Goal: Task Accomplishment & Management: Manage account settings

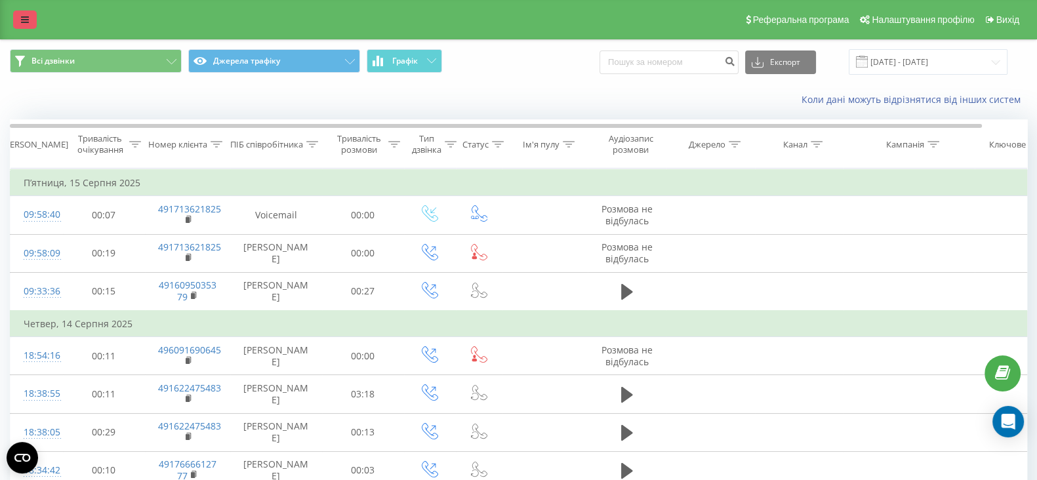
click at [20, 16] on link at bounding box center [25, 19] width 24 height 18
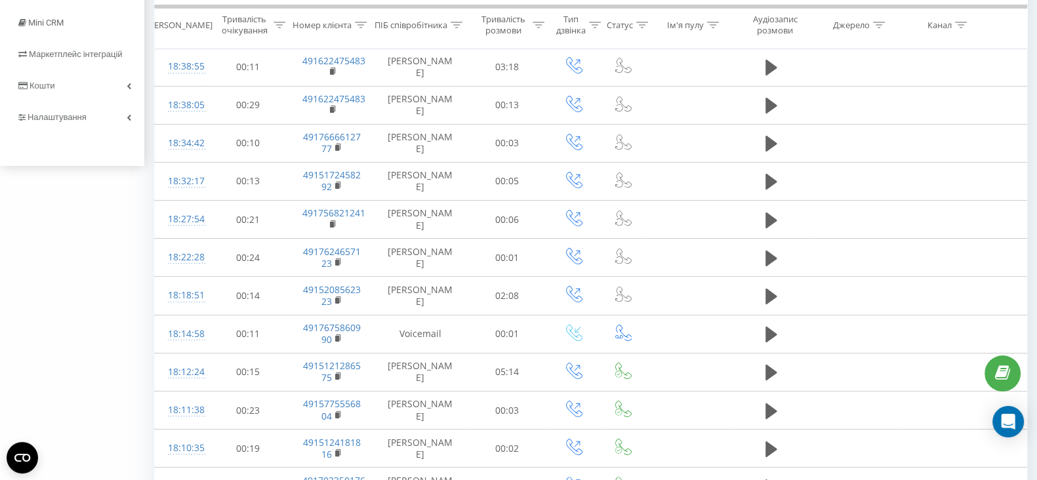
scroll to position [81, 0]
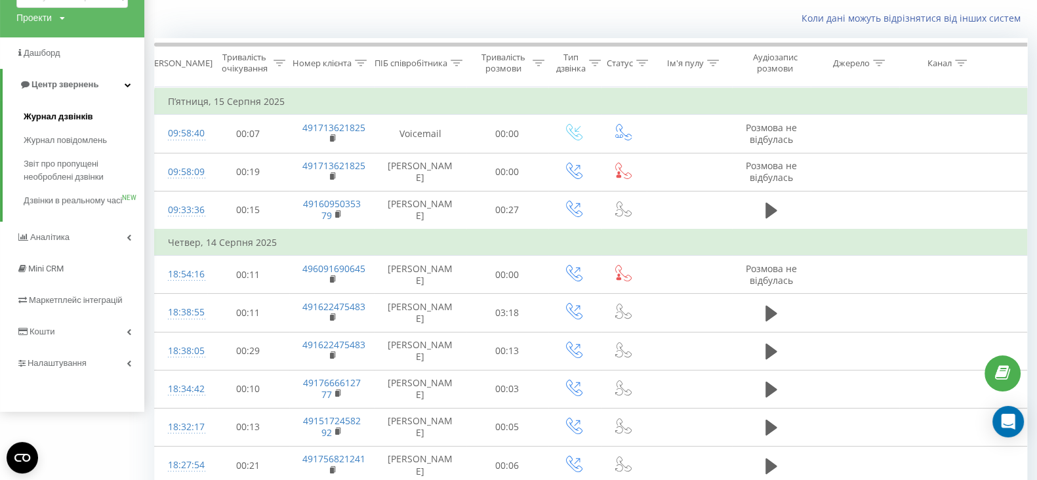
click at [85, 117] on span "Журнал дзвінків" at bounding box center [58, 116] width 69 height 13
click at [68, 114] on span "Журнал дзвінків" at bounding box center [58, 116] width 69 height 13
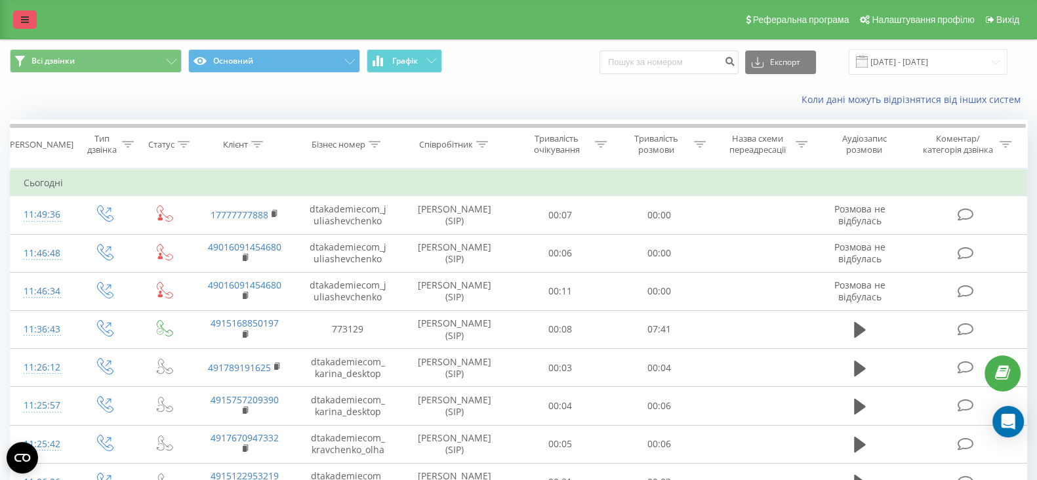
click at [29, 17] on link at bounding box center [25, 19] width 24 height 18
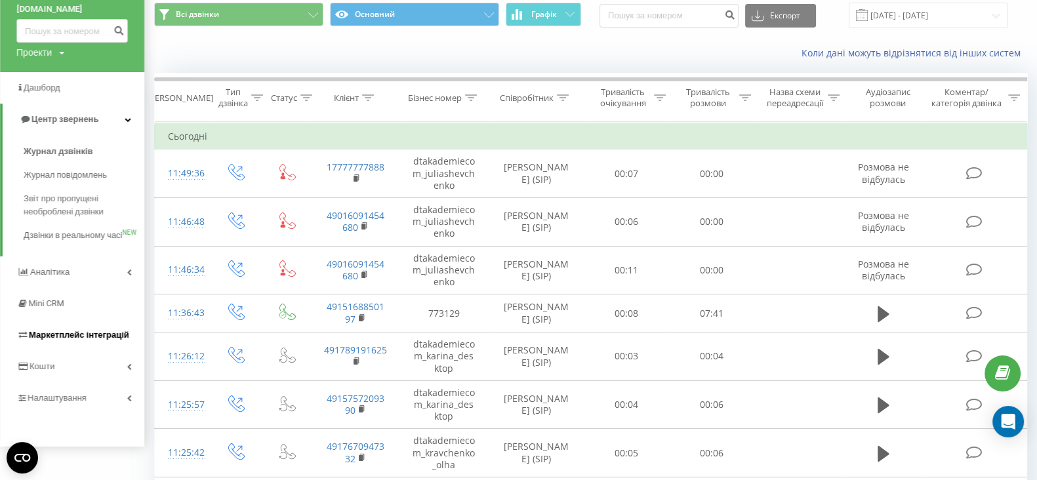
scroll to position [81, 0]
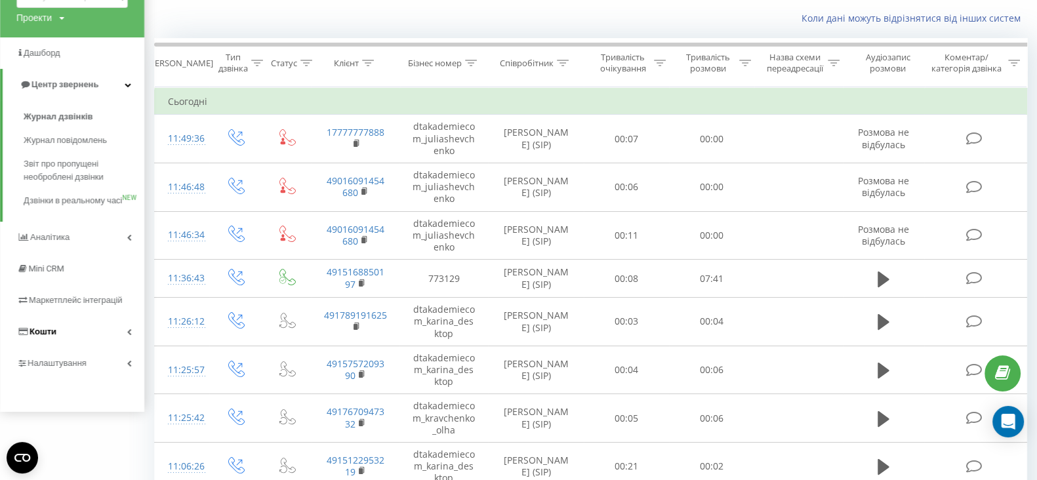
click at [46, 336] on span "Кошти" at bounding box center [43, 331] width 27 height 10
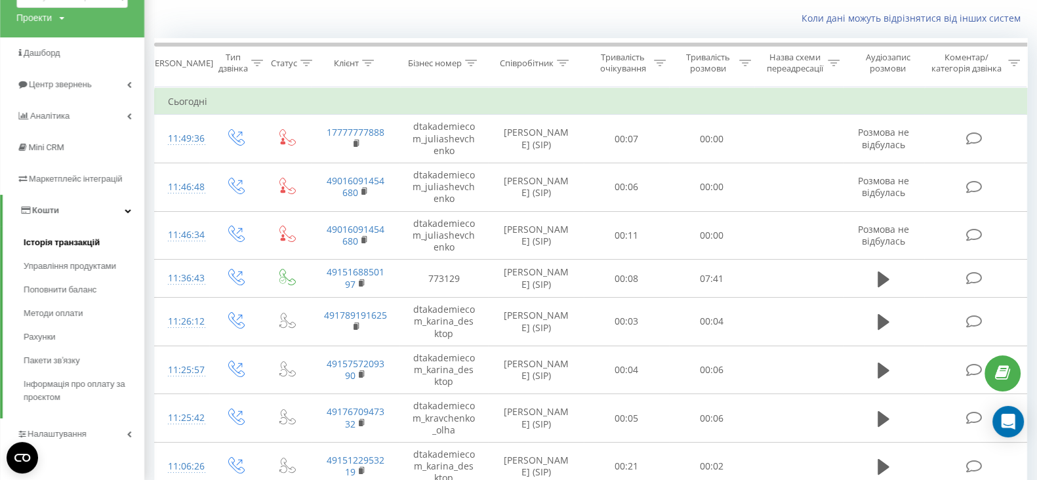
click at [50, 237] on span "Історія транзакцій" at bounding box center [62, 242] width 76 height 13
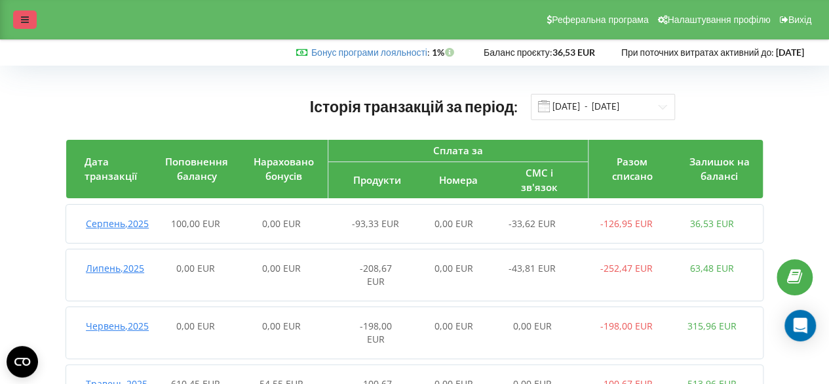
click at [25, 24] on icon at bounding box center [25, 19] width 8 height 9
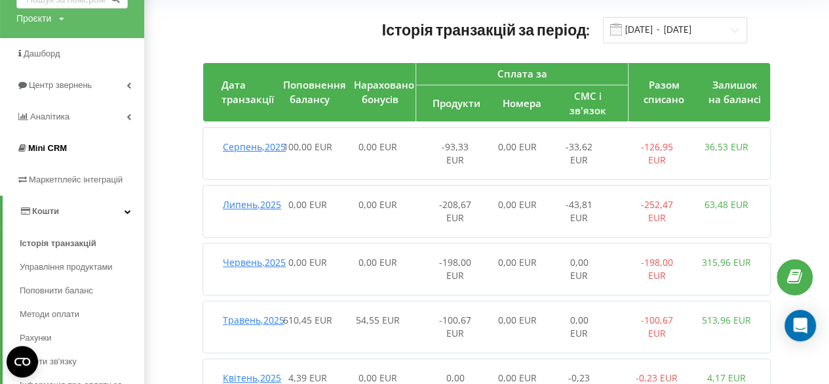
scroll to position [176, 0]
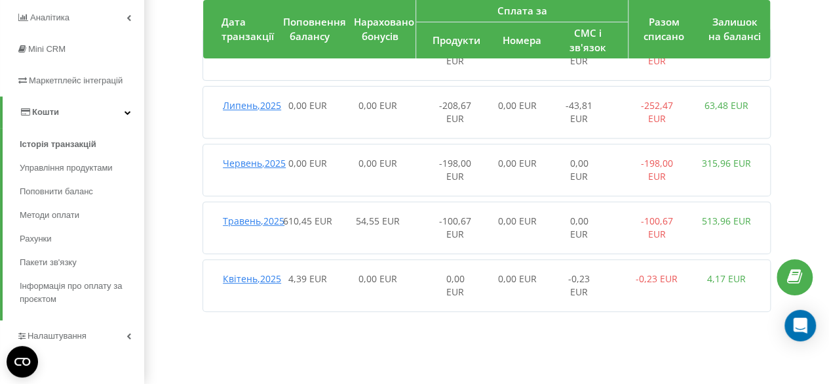
click at [56, 338] on span "Налаштування" at bounding box center [57, 335] width 59 height 10
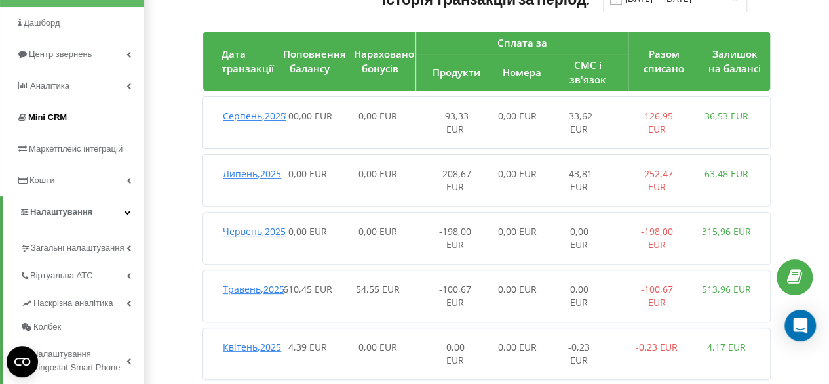
scroll to position [190, 0]
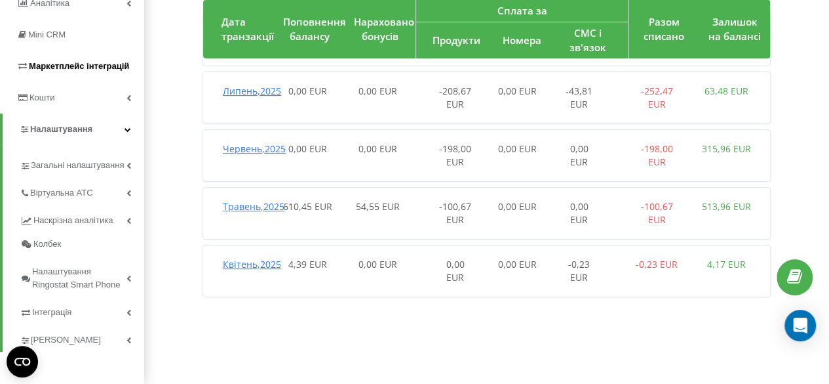
click at [53, 123] on span "Налаштування" at bounding box center [55, 129] width 73 height 13
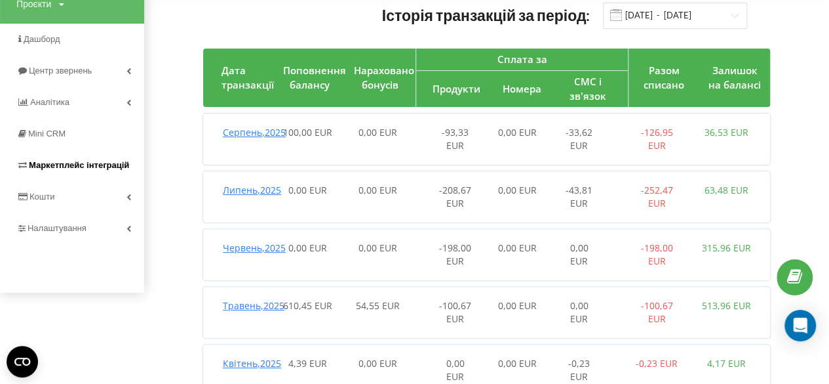
scroll to position [71, 0]
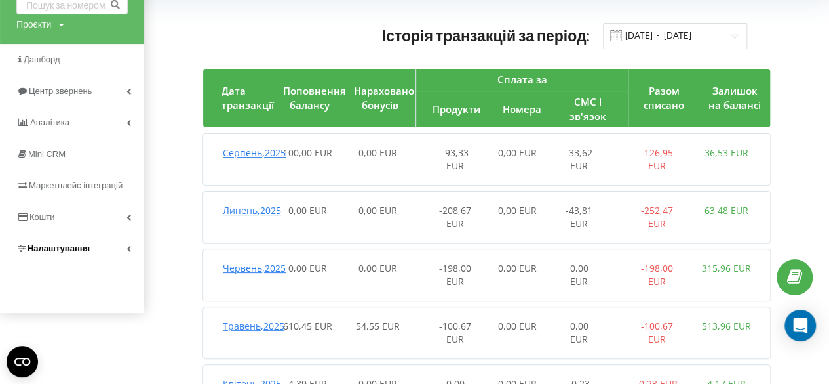
click at [51, 239] on link "Налаштування" at bounding box center [72, 248] width 144 height 31
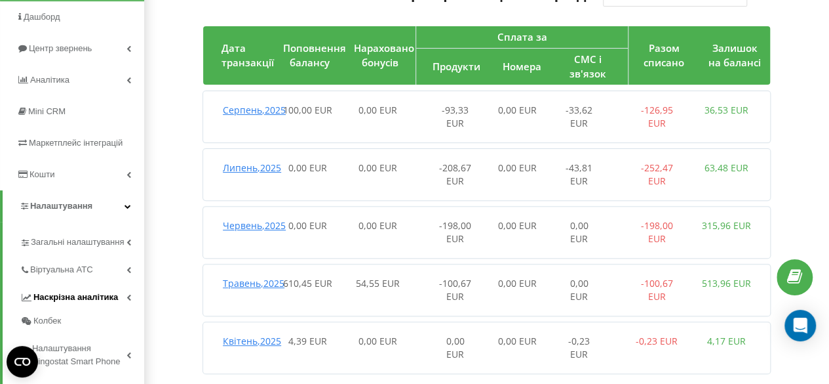
scroll to position [190, 0]
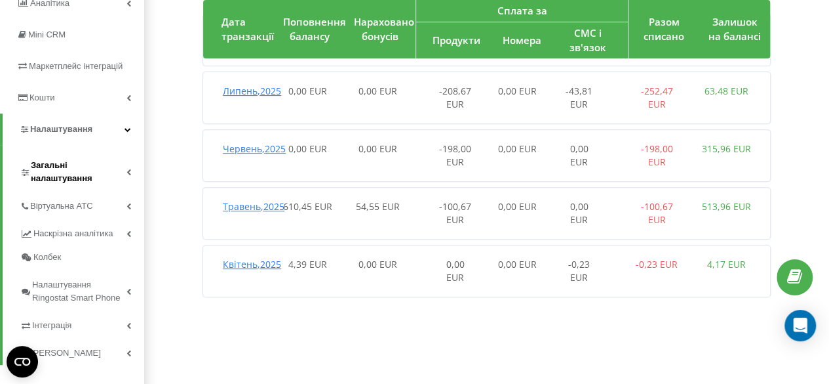
click at [62, 172] on span "Загальні налаштування" at bounding box center [79, 172] width 96 height 26
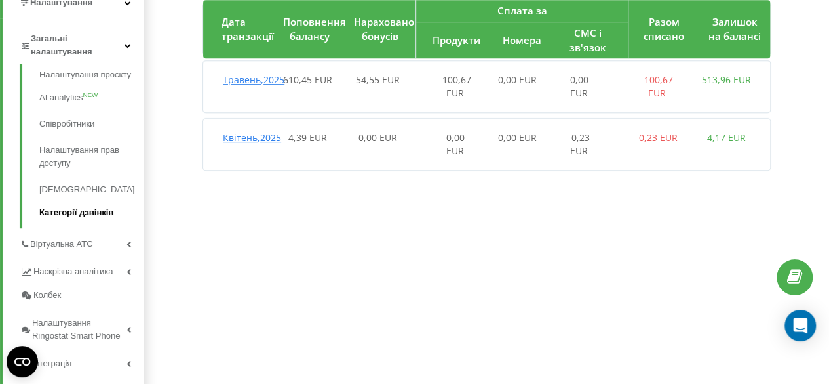
scroll to position [321, 0]
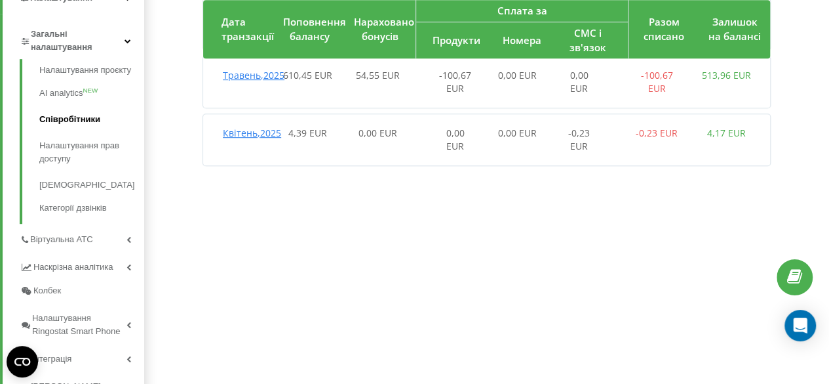
click at [55, 124] on link "Співробітники" at bounding box center [91, 119] width 105 height 26
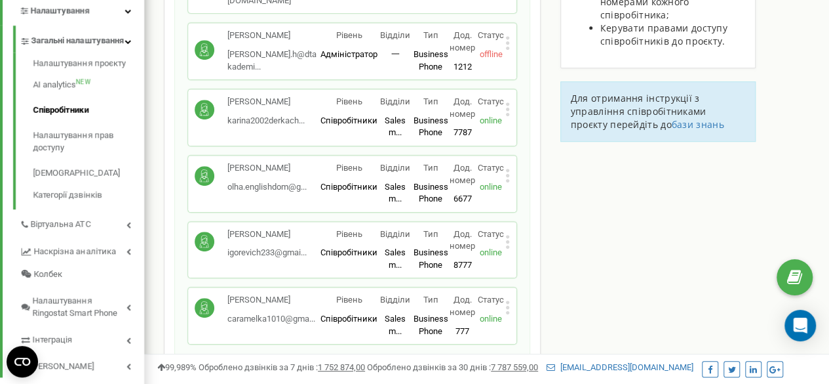
scroll to position [328, 0]
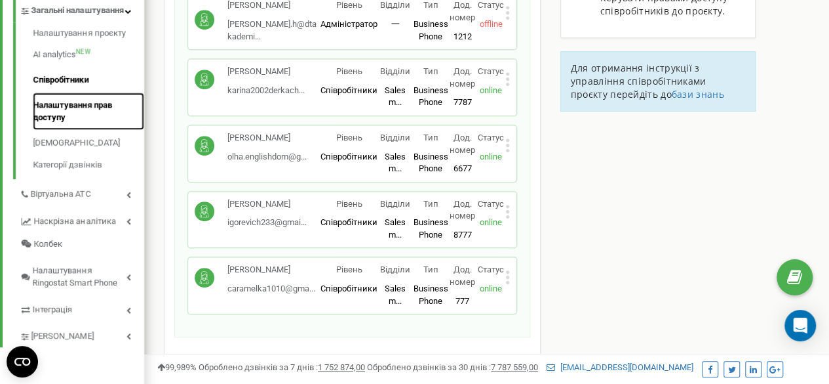
click at [81, 120] on link "Налаштування прав доступу" at bounding box center [88, 110] width 111 height 37
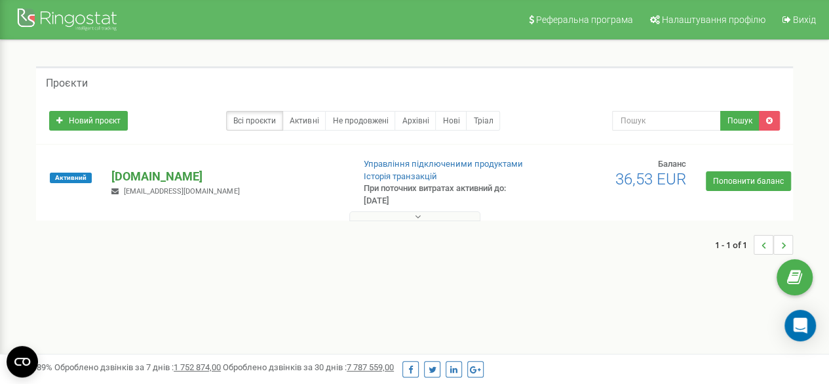
drag, startPoint x: 0, startPoint y: 0, endPoint x: 130, endPoint y: 175, distance: 217.9
click at [130, 175] on p "[DOMAIN_NAME]" at bounding box center [226, 176] width 231 height 17
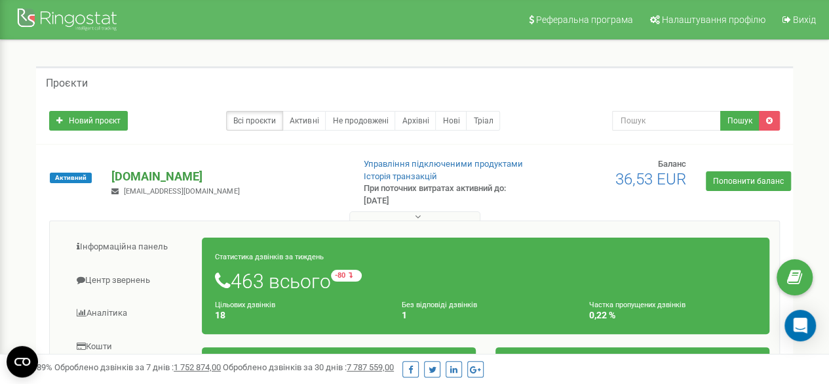
click at [147, 178] on p "[DOMAIN_NAME]" at bounding box center [226, 176] width 231 height 17
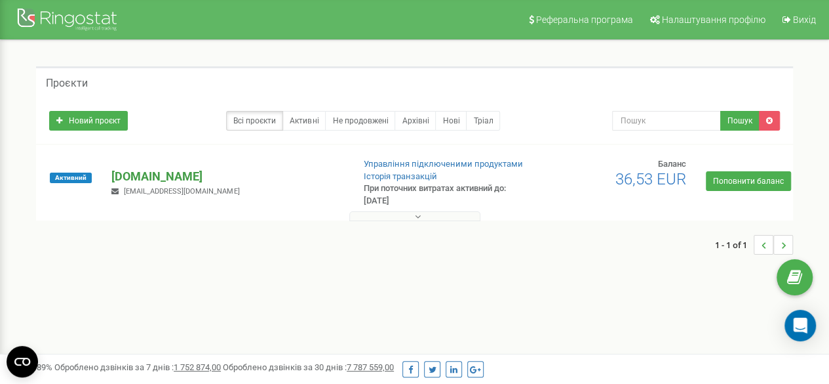
click at [168, 174] on p "[DOMAIN_NAME]" at bounding box center [226, 176] width 231 height 17
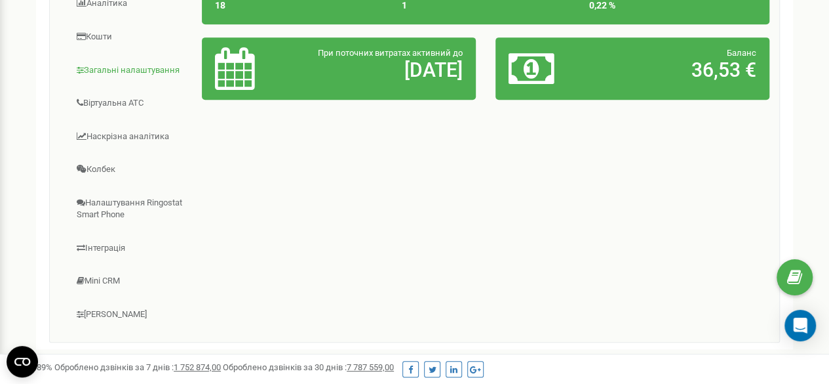
scroll to position [337, 0]
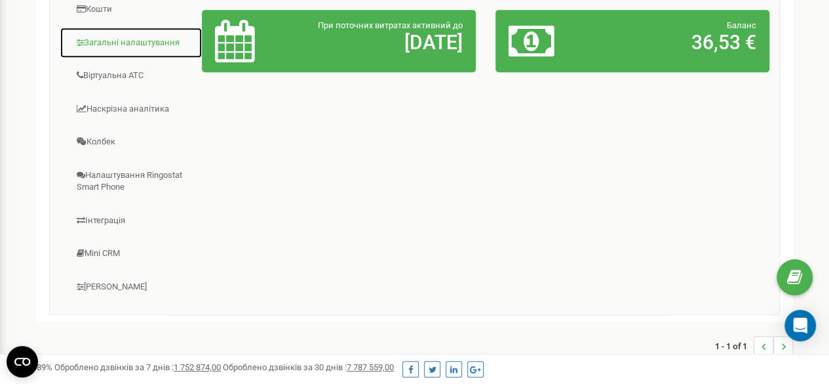
click at [123, 39] on link "Загальні налаштування" at bounding box center [131, 43] width 143 height 32
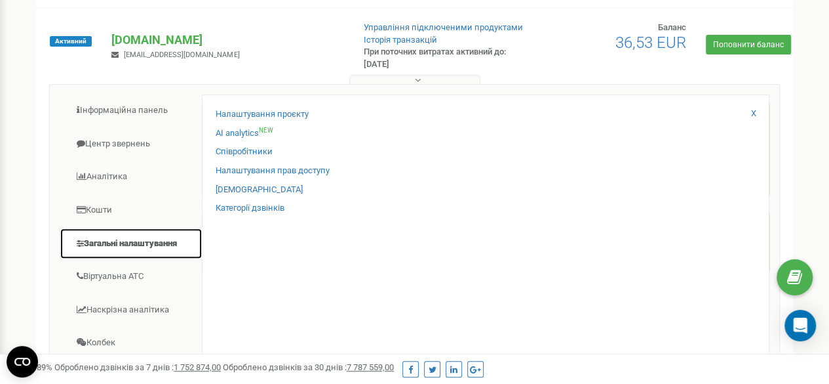
scroll to position [140, 0]
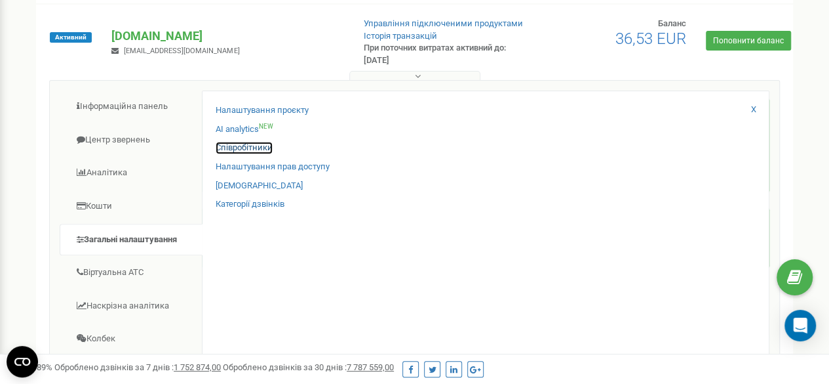
click at [254, 142] on link "Співробітники" at bounding box center [244, 148] width 57 height 12
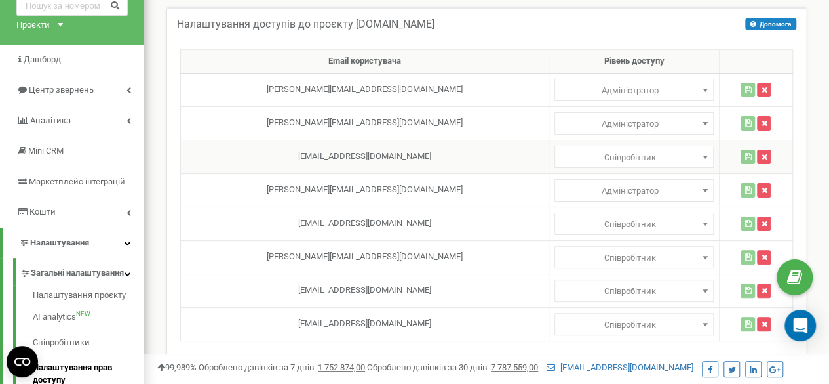
scroll to position [131, 0]
